Goal: Task Accomplishment & Management: Manage account settings

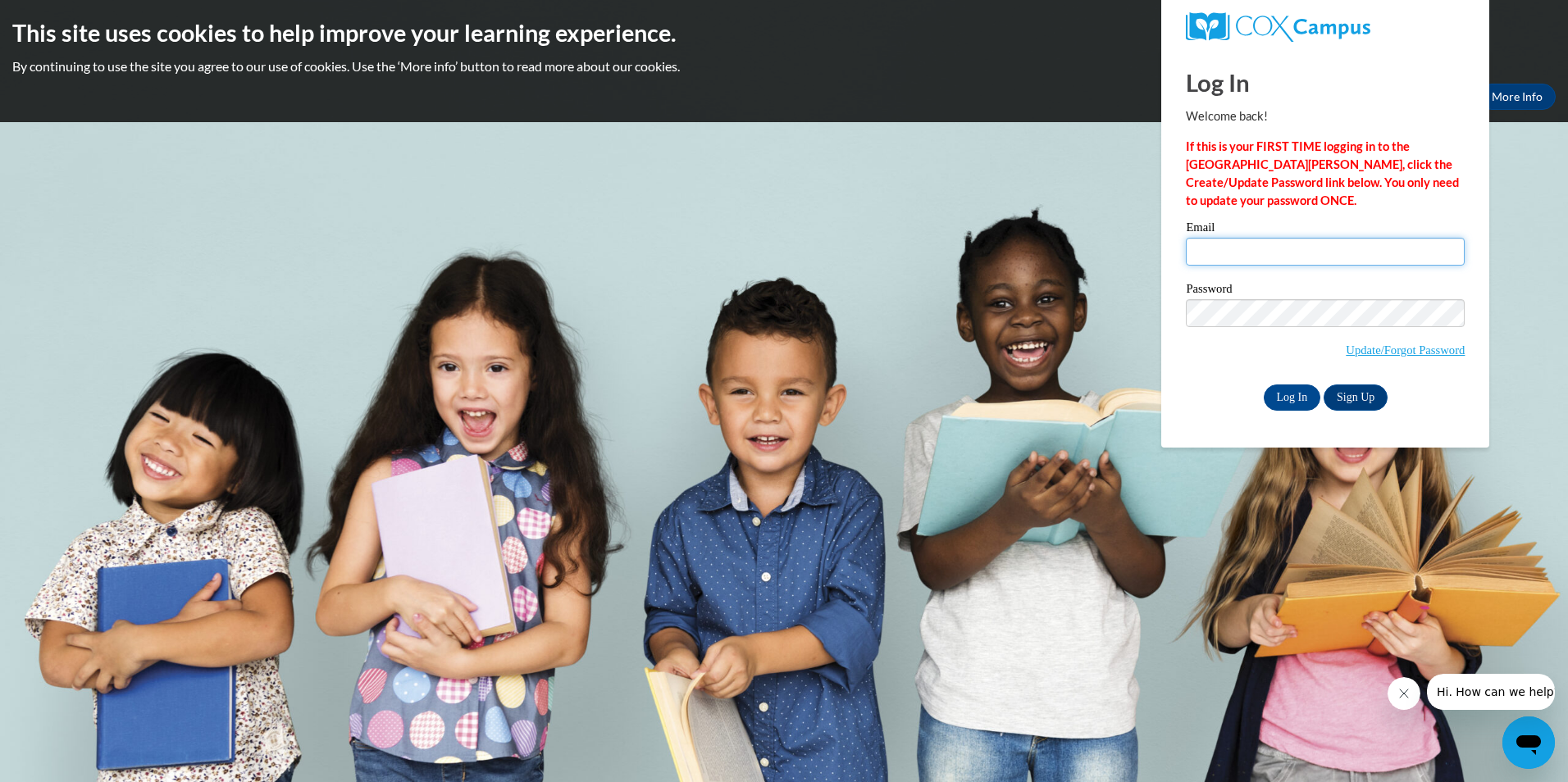
click at [1410, 261] on input "Email" at bounding box center [1326, 251] width 279 height 28
type input "[EMAIL_ADDRESS][DOMAIN_NAME]"
click at [1271, 399] on input "Log In" at bounding box center [1293, 397] width 57 height 26
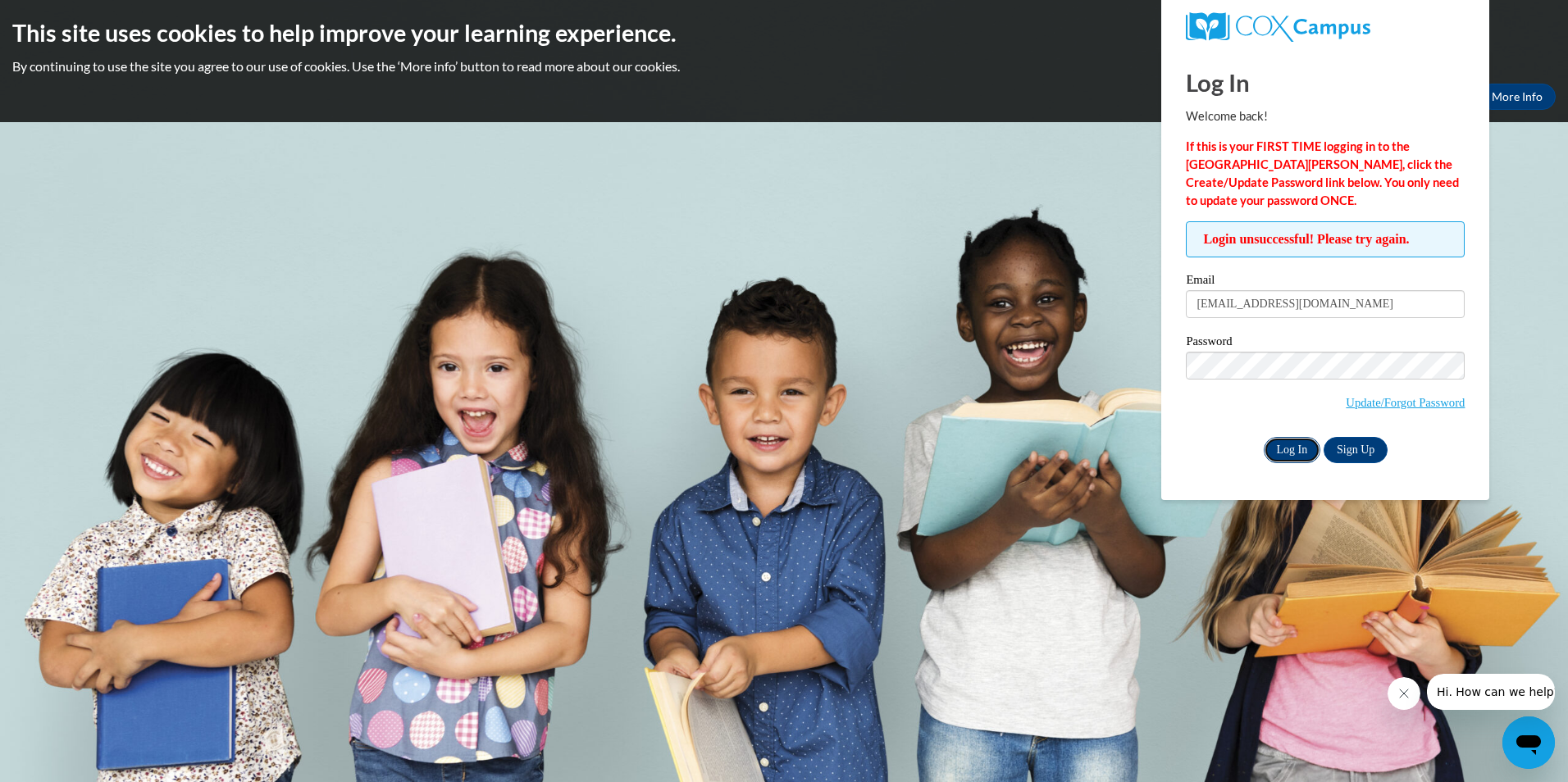
click at [1264, 444] on input "Log In" at bounding box center [1293, 449] width 57 height 26
click at [1291, 437] on input "Log In" at bounding box center [1293, 449] width 57 height 26
